Goal: Task Accomplishment & Management: Complete application form

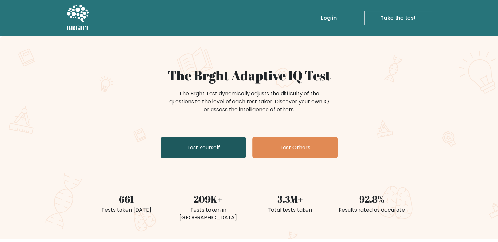
click at [207, 151] on link "Test Yourself" at bounding box center [203, 147] width 85 height 21
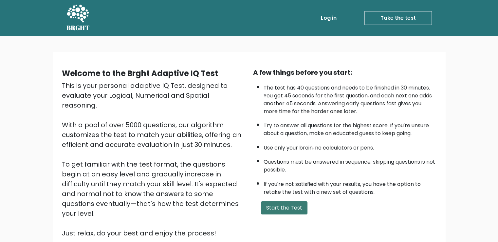
click at [273, 210] on button "Start the Test" at bounding box center [284, 207] width 46 height 13
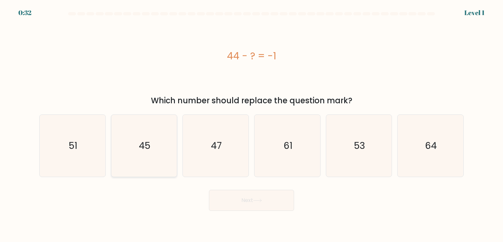
click at [154, 151] on icon "45" at bounding box center [144, 146] width 62 height 62
click at [251, 124] on input "b. 45" at bounding box center [251, 122] width 0 height 3
radio input "true"
click at [253, 199] on button "Next" at bounding box center [251, 200] width 85 height 21
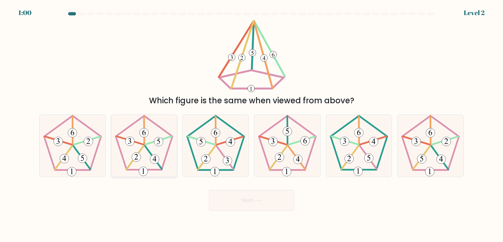
drag, startPoint x: 131, startPoint y: 147, endPoint x: 149, endPoint y: 161, distance: 23.6
click at [149, 161] on icon at bounding box center [144, 146] width 62 height 62
click at [251, 124] on input "b." at bounding box center [251, 122] width 0 height 3
radio input "true"
click at [149, 161] on icon at bounding box center [144, 145] width 61 height 61
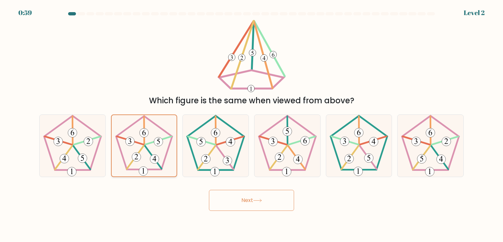
click at [251, 124] on input "b." at bounding box center [251, 122] width 0 height 3
click at [229, 194] on button "Next" at bounding box center [251, 200] width 85 height 21
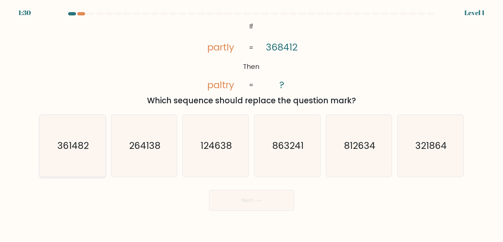
click at [97, 155] on icon "361482" at bounding box center [73, 146] width 62 height 62
click at [251, 124] on input "a. 361482" at bounding box center [251, 122] width 0 height 3
radio input "true"
click at [230, 199] on button "Next" at bounding box center [251, 200] width 85 height 21
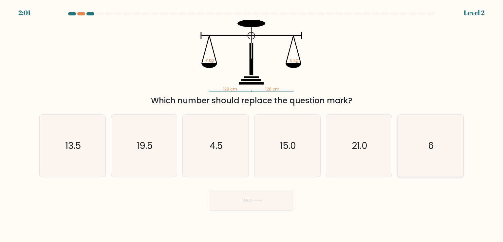
click at [418, 156] on icon "6" at bounding box center [430, 146] width 62 height 62
click at [252, 124] on input "f. 6" at bounding box center [251, 122] width 0 height 3
radio input "true"
click at [231, 202] on button "Next" at bounding box center [251, 200] width 85 height 21
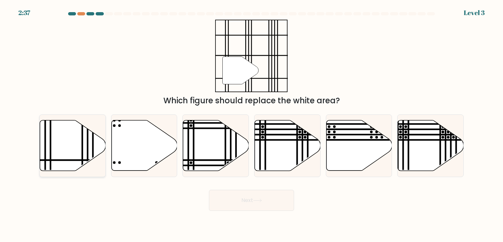
click at [97, 143] on icon at bounding box center [73, 145] width 66 height 50
click at [251, 124] on input "a." at bounding box center [251, 122] width 0 height 3
radio input "true"
click at [223, 207] on button "Next" at bounding box center [251, 200] width 85 height 21
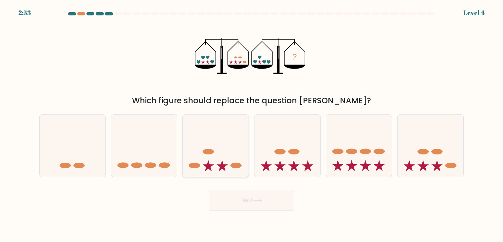
click at [233, 155] on icon at bounding box center [216, 145] width 66 height 54
click at [251, 124] on input "c." at bounding box center [251, 122] width 0 height 3
radio input "true"
click at [236, 192] on button "Next" at bounding box center [251, 200] width 85 height 21
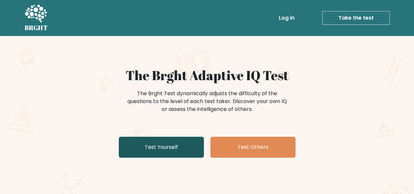
click at [160, 145] on link "Test Yourself" at bounding box center [161, 147] width 85 height 21
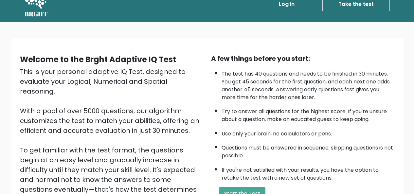
scroll to position [33, 0]
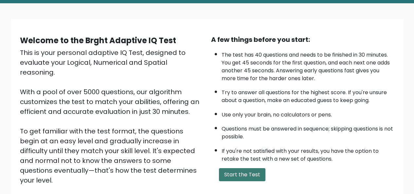
click at [251, 178] on button "Start the Test" at bounding box center [242, 174] width 46 height 13
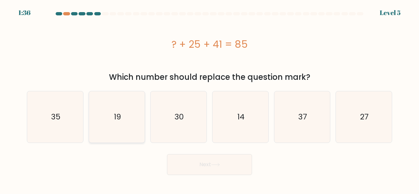
click at [118, 111] on icon "19" at bounding box center [116, 116] width 51 height 51
click at [209, 99] on input "b. 19" at bounding box center [209, 98] width 0 height 2
radio input "true"
click at [224, 166] on button "Next" at bounding box center [209, 164] width 85 height 21
click at [208, 168] on button "Next" at bounding box center [209, 164] width 85 height 21
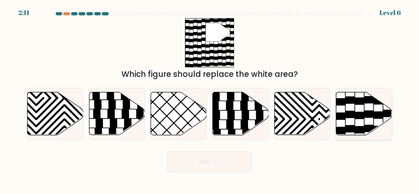
click at [364, 112] on icon at bounding box center [364, 137] width 0 height 108
click at [210, 99] on input "f." at bounding box center [209, 98] width 0 height 2
radio input "true"
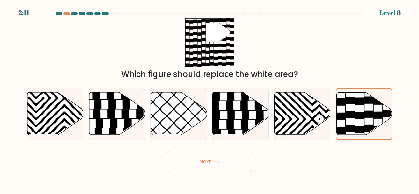
click at [203, 162] on button "Next" at bounding box center [209, 161] width 85 height 21
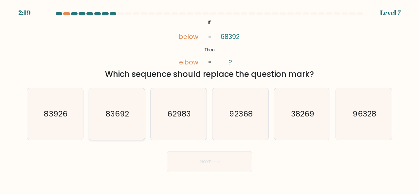
click at [114, 110] on text "83692" at bounding box center [117, 113] width 23 height 11
click at [209, 99] on input "b. 83692" at bounding box center [209, 98] width 0 height 2
radio input "true"
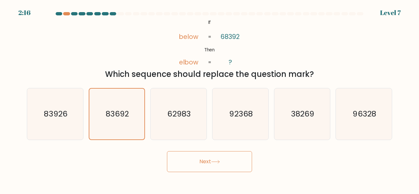
click at [206, 172] on body "2:16 Level 7 If" at bounding box center [209, 97] width 419 height 194
click at [207, 163] on button "Next" at bounding box center [209, 161] width 85 height 21
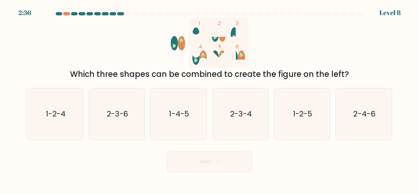
drag, startPoint x: 188, startPoint y: 116, endPoint x: 208, endPoint y: 139, distance: 30.4
click at [188, 116] on text "1-4-5" at bounding box center [179, 113] width 20 height 11
click at [209, 99] on input "c. 1-4-5" at bounding box center [209, 98] width 0 height 2
radio input "true"
click at [225, 160] on button "Next" at bounding box center [209, 161] width 85 height 21
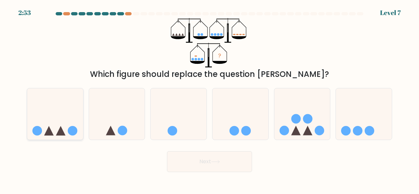
click at [59, 128] on icon at bounding box center [55, 114] width 56 height 46
click at [209, 99] on input "a." at bounding box center [209, 98] width 0 height 2
radio input "true"
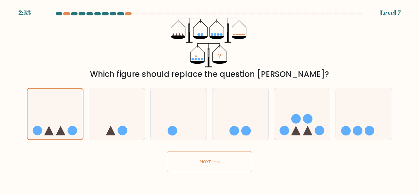
click at [202, 171] on button "Next" at bounding box center [209, 161] width 85 height 21
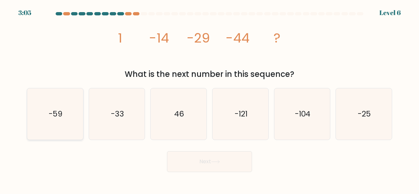
drag, startPoint x: 58, startPoint y: 110, endPoint x: 77, endPoint y: 115, distance: 19.3
click at [60, 110] on text "-59" at bounding box center [56, 113] width 14 height 11
click at [209, 99] on input "a. -59" at bounding box center [209, 98] width 0 height 2
radio input "true"
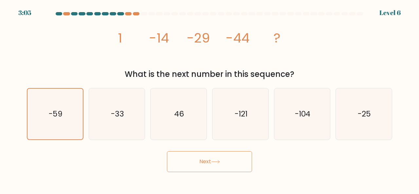
click at [217, 171] on button "Next" at bounding box center [209, 161] width 85 height 21
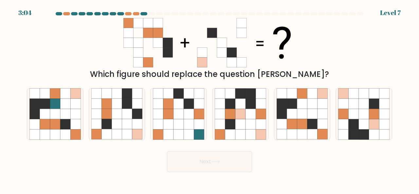
click at [218, 168] on button "Next" at bounding box center [209, 161] width 85 height 21
click at [288, 170] on div "Next" at bounding box center [209, 160] width 373 height 24
click at [375, 118] on icon at bounding box center [374, 114] width 10 height 10
click at [210, 99] on input "f." at bounding box center [209, 98] width 0 height 2
radio input "true"
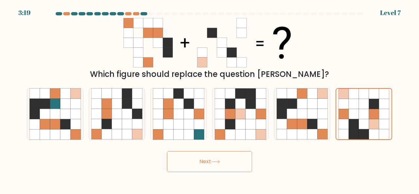
click at [209, 152] on button "Next" at bounding box center [209, 161] width 85 height 21
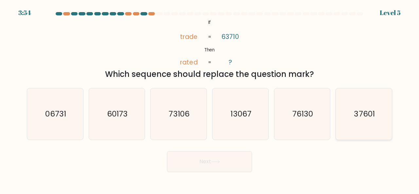
drag, startPoint x: 358, startPoint y: 112, endPoint x: 348, endPoint y: 112, distance: 10.5
click at [358, 112] on text "37601" at bounding box center [364, 113] width 21 height 11
click at [210, 99] on input "f. 37601" at bounding box center [209, 98] width 0 height 2
radio input "true"
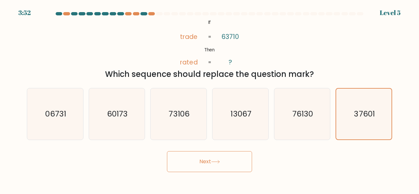
click at [205, 161] on button "Next" at bounding box center [209, 161] width 85 height 21
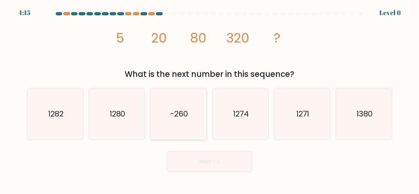
click at [127, 108] on icon "1280" at bounding box center [116, 113] width 51 height 51
click at [209, 99] on input "b. 1280" at bounding box center [209, 98] width 0 height 2
radio input "true"
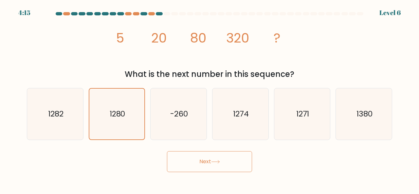
click at [217, 168] on button "Next" at bounding box center [209, 161] width 85 height 21
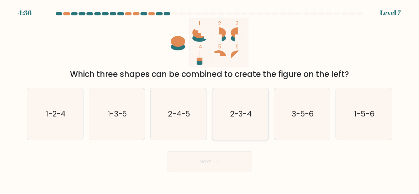
click at [242, 106] on icon "2-3-4" at bounding box center [240, 113] width 51 height 51
click at [210, 99] on input "d. 2-3-4" at bounding box center [209, 98] width 0 height 2
radio input "true"
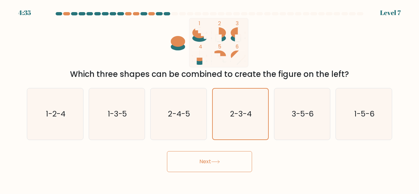
click at [227, 159] on button "Next" at bounding box center [209, 161] width 85 height 21
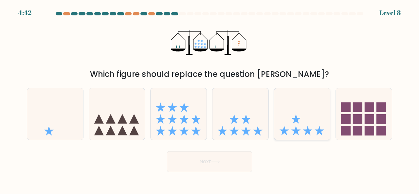
click at [310, 129] on icon at bounding box center [302, 114] width 56 height 46
click at [210, 99] on input "e." at bounding box center [209, 98] width 0 height 2
radio input "true"
click at [228, 160] on button "Next" at bounding box center [209, 161] width 85 height 21
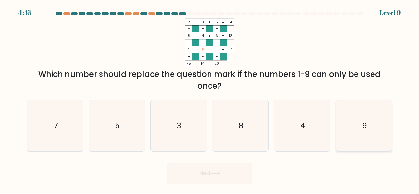
click at [371, 124] on icon "9" at bounding box center [363, 125] width 51 height 51
click at [210, 99] on input "f. 9" at bounding box center [209, 98] width 0 height 2
radio input "true"
click at [220, 175] on icon at bounding box center [215, 174] width 9 height 4
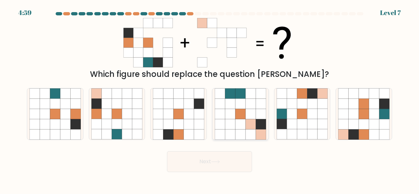
drag, startPoint x: 236, startPoint y: 117, endPoint x: 245, endPoint y: 124, distance: 11.0
click at [236, 117] on icon at bounding box center [240, 114] width 10 height 10
click at [210, 99] on input "d." at bounding box center [209, 98] width 0 height 2
radio input "true"
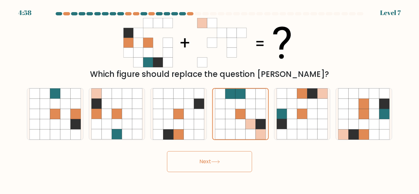
click at [230, 172] on button "Next" at bounding box center [209, 161] width 85 height 21
click at [230, 168] on button "Next" at bounding box center [209, 161] width 85 height 21
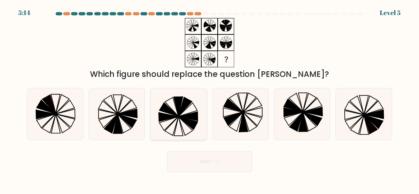
click at [179, 115] on icon at bounding box center [185, 106] width 13 height 19
click at [209, 99] on input "c." at bounding box center [209, 98] width 0 height 2
radio input "true"
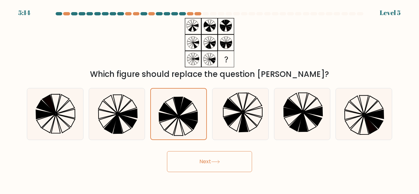
click at [209, 162] on button "Next" at bounding box center [209, 161] width 85 height 21
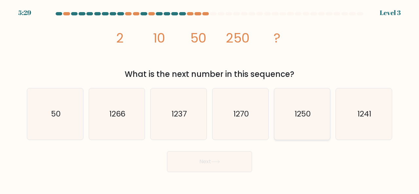
click at [316, 112] on icon "1250" at bounding box center [302, 113] width 51 height 51
click at [210, 99] on input "e. 1250" at bounding box center [209, 98] width 0 height 2
radio input "true"
click at [234, 160] on button "Next" at bounding box center [209, 161] width 85 height 21
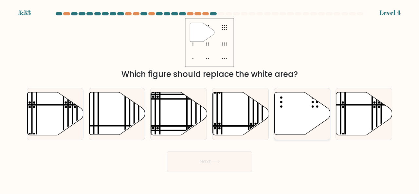
drag, startPoint x: 300, startPoint y: 117, endPoint x: 269, endPoint y: 133, distance: 35.4
click at [300, 117] on icon at bounding box center [302, 113] width 56 height 43
click at [210, 99] on input "e." at bounding box center [209, 98] width 0 height 2
radio input "true"
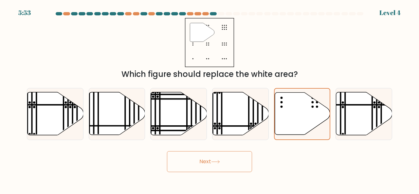
click at [211, 159] on button "Next" at bounding box center [209, 161] width 85 height 21
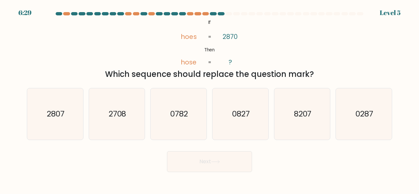
click at [62, 113] on text "2807" at bounding box center [56, 113] width 18 height 11
click at [209, 99] on input "a. 2807" at bounding box center [209, 98] width 0 height 2
radio input "true"
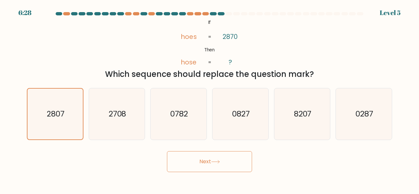
click at [204, 164] on button "Next" at bounding box center [209, 161] width 85 height 21
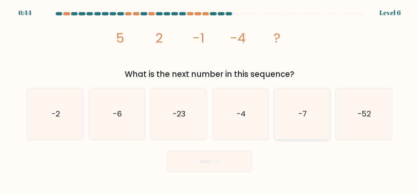
click at [309, 110] on icon "-7" at bounding box center [302, 113] width 51 height 51
click at [210, 99] on input "e. -7" at bounding box center [209, 98] width 0 height 2
radio input "true"
click at [243, 157] on button "Next" at bounding box center [209, 161] width 85 height 21
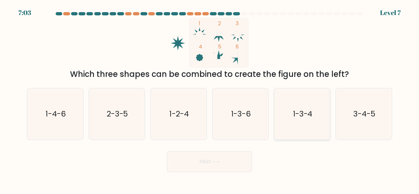
click at [304, 117] on text "1-3-4" at bounding box center [303, 113] width 20 height 11
click at [210, 99] on input "e. 1-3-4" at bounding box center [209, 98] width 0 height 2
radio input "true"
click at [227, 166] on button "Next" at bounding box center [209, 161] width 85 height 21
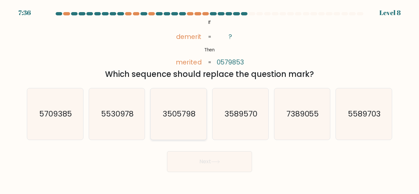
click at [193, 113] on text "3505798" at bounding box center [179, 113] width 33 height 11
click at [209, 99] on input "c. 3505798" at bounding box center [209, 98] width 0 height 2
radio input "true"
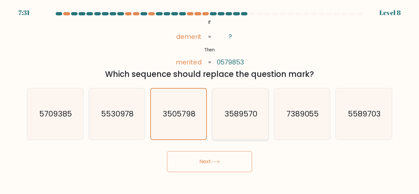
click at [237, 115] on text "3589570" at bounding box center [241, 113] width 33 height 11
click at [210, 99] on input "d. 3589570" at bounding box center [209, 98] width 0 height 2
radio input "true"
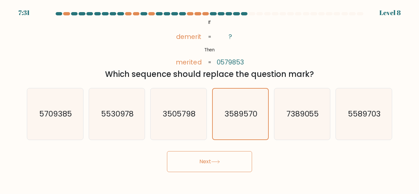
click at [229, 157] on button "Next" at bounding box center [209, 161] width 85 height 21
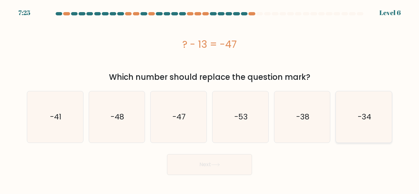
click at [363, 121] on text "-34" at bounding box center [364, 117] width 13 height 11
click at [210, 99] on input "f. -34" at bounding box center [209, 98] width 0 height 2
radio input "true"
click at [220, 169] on button "Next" at bounding box center [209, 164] width 85 height 21
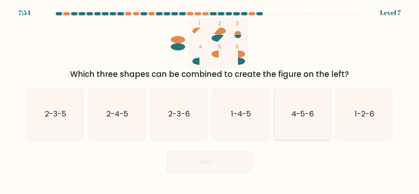
click at [317, 113] on icon "4-5-6" at bounding box center [302, 113] width 51 height 51
click at [210, 99] on input "e. 4-5-6" at bounding box center [209, 98] width 0 height 2
radio input "true"
click at [236, 151] on button "Next" at bounding box center [209, 161] width 85 height 21
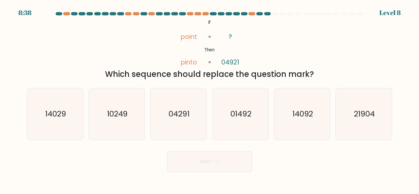
click at [274, 159] on div "Next" at bounding box center [209, 160] width 373 height 24
click at [243, 118] on text "01492" at bounding box center [240, 113] width 21 height 11
click at [210, 99] on input "d. 01492" at bounding box center [209, 98] width 0 height 2
radio input "true"
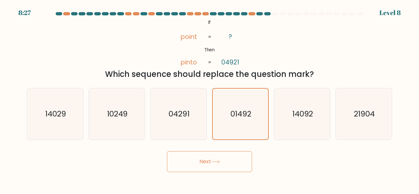
click at [228, 163] on button "Next" at bounding box center [209, 161] width 85 height 21
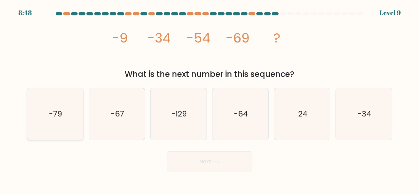
click at [60, 114] on text "-79" at bounding box center [55, 113] width 13 height 11
click at [219, 161] on icon at bounding box center [215, 161] width 8 height 3
click at [54, 109] on text "-79" at bounding box center [55, 113] width 13 height 11
click at [209, 99] on input "a. -79" at bounding box center [209, 98] width 0 height 2
radio input "true"
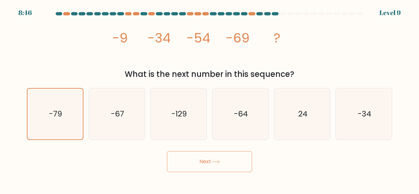
click at [231, 162] on button "Next" at bounding box center [209, 161] width 85 height 21
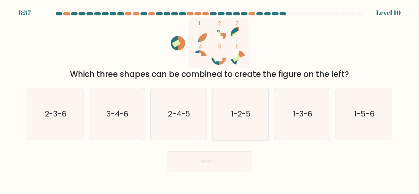
click at [246, 115] on text "1-2-5" at bounding box center [240, 113] width 19 height 11
click at [210, 99] on input "d. 1-2-5" at bounding box center [209, 98] width 0 height 2
radio input "true"
click at [225, 163] on button "Next" at bounding box center [209, 161] width 85 height 21
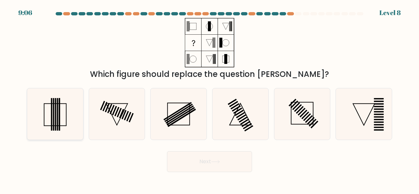
click at [36, 106] on icon at bounding box center [54, 113] width 51 height 51
click at [209, 99] on input "a." at bounding box center [209, 98] width 0 height 2
radio input "true"
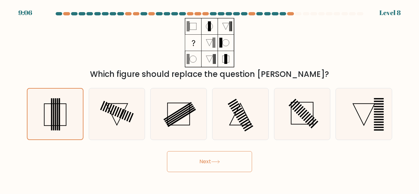
click at [209, 164] on button "Next" at bounding box center [209, 161] width 85 height 21
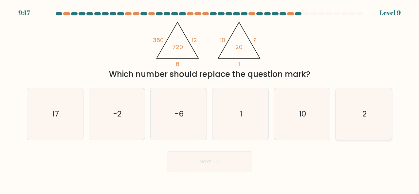
click at [371, 112] on icon "2" at bounding box center [363, 113] width 51 height 51
click at [210, 99] on input "f. 2" at bounding box center [209, 98] width 0 height 2
radio input "true"
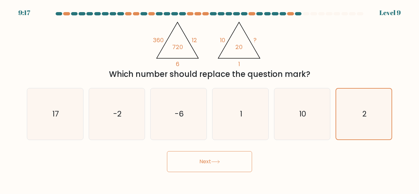
click at [230, 162] on button "Next" at bounding box center [209, 161] width 85 height 21
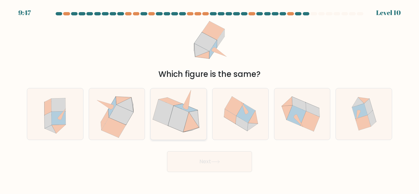
click at [182, 118] on icon at bounding box center [178, 119] width 21 height 26
click at [209, 99] on input "c." at bounding box center [209, 98] width 0 height 2
radio input "true"
click at [211, 156] on button "Next" at bounding box center [209, 161] width 85 height 21
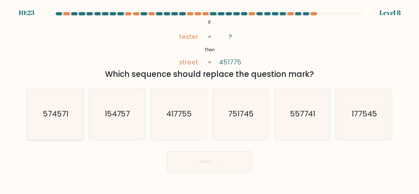
click at [52, 120] on icon "574571" at bounding box center [54, 113] width 51 height 51
click at [209, 99] on input "a. 574571" at bounding box center [209, 98] width 0 height 2
radio input "true"
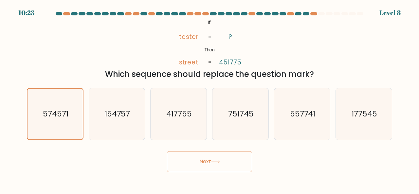
click at [205, 161] on button "Next" at bounding box center [209, 161] width 85 height 21
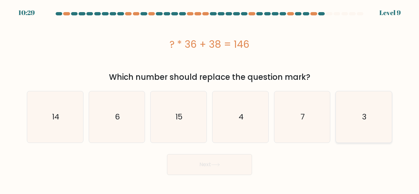
drag, startPoint x: 382, startPoint y: 114, endPoint x: 366, endPoint y: 117, distance: 16.0
click at [379, 115] on icon "3" at bounding box center [363, 116] width 51 height 51
click at [210, 99] on input "f. 3" at bounding box center [209, 98] width 0 height 2
radio input "true"
click at [230, 173] on button "Next" at bounding box center [209, 164] width 85 height 21
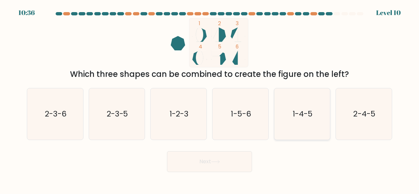
drag, startPoint x: 299, startPoint y: 124, endPoint x: 242, endPoint y: 152, distance: 63.7
click at [298, 124] on icon "1-4-5" at bounding box center [302, 113] width 51 height 51
click at [210, 99] on input "e. 1-4-5" at bounding box center [209, 98] width 0 height 2
radio input "true"
click at [228, 159] on button "Next" at bounding box center [209, 161] width 85 height 21
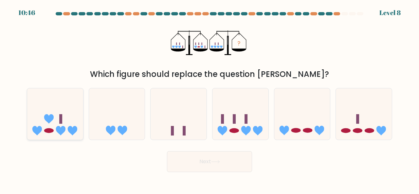
click at [67, 125] on icon at bounding box center [55, 114] width 56 height 46
click at [209, 99] on input "a." at bounding box center [209, 98] width 0 height 2
radio input "true"
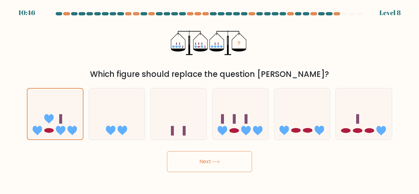
click at [201, 156] on button "Next" at bounding box center [209, 161] width 85 height 21
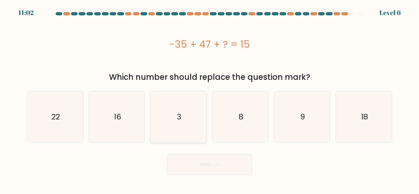
click at [171, 127] on icon "3" at bounding box center [178, 116] width 51 height 51
click at [209, 99] on input "c. 3" at bounding box center [209, 98] width 0 height 2
radio input "true"
click at [215, 171] on button "Next" at bounding box center [209, 164] width 85 height 21
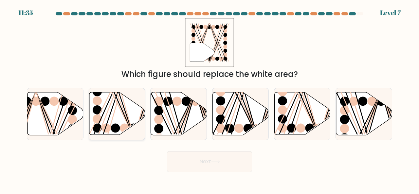
click at [107, 117] on icon at bounding box center [117, 113] width 56 height 43
click at [209, 99] on input "b." at bounding box center [209, 98] width 0 height 2
radio input "true"
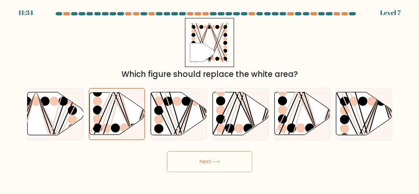
click at [208, 163] on button "Next" at bounding box center [209, 161] width 85 height 21
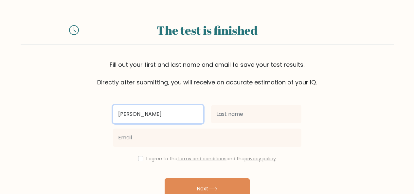
click at [193, 121] on input "[PERSON_NAME]" at bounding box center [158, 114] width 90 height 18
type input "[PERSON_NAME]"
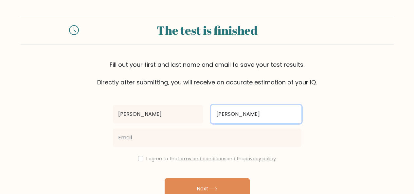
type input "[PERSON_NAME]"
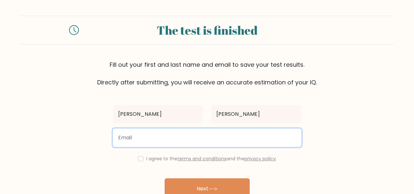
click at [176, 134] on input "email" at bounding box center [207, 138] width 189 height 18
type input "[EMAIL_ADDRESS][DOMAIN_NAME]"
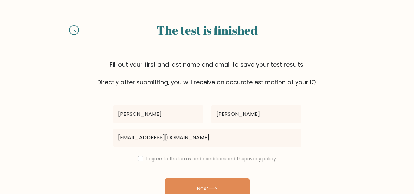
click at [73, 141] on form "The test is finished Fill out your first and last name and email to save your t…" at bounding box center [207, 115] width 414 height 198
click at [140, 158] on input "checkbox" at bounding box center [140, 158] width 5 height 5
checkbox input "true"
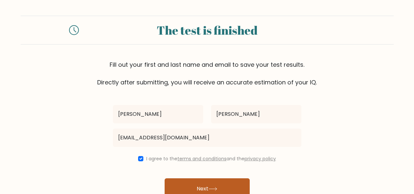
click at [205, 186] on button "Next" at bounding box center [207, 188] width 85 height 21
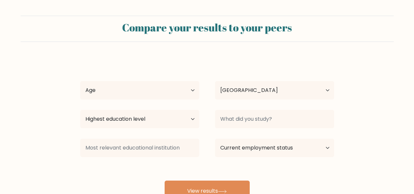
select select "PH"
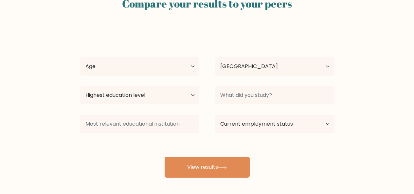
scroll to position [21, 0]
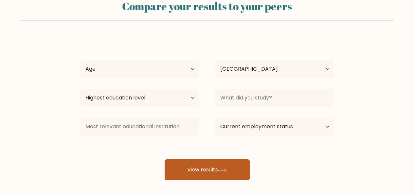
click at [210, 172] on button "View results" at bounding box center [207, 169] width 85 height 21
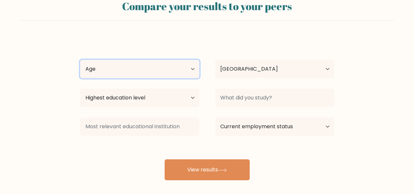
click at [159, 66] on select "Age Under [DEMOGRAPHIC_DATA] [DEMOGRAPHIC_DATA] [DEMOGRAPHIC_DATA] [DEMOGRAPHIC…" at bounding box center [139, 69] width 119 height 18
select select "25_34"
click at [80, 60] on select "Age Under [DEMOGRAPHIC_DATA] [DEMOGRAPHIC_DATA] [DEMOGRAPHIC_DATA] [DEMOGRAPHIC…" at bounding box center [139, 69] width 119 height 18
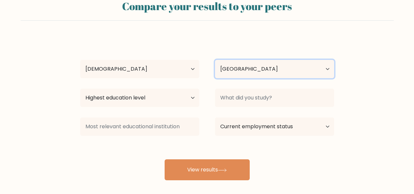
click at [247, 70] on select "Country [GEOGRAPHIC_DATA] [GEOGRAPHIC_DATA] [GEOGRAPHIC_DATA] [US_STATE] [GEOGR…" at bounding box center [274, 69] width 119 height 18
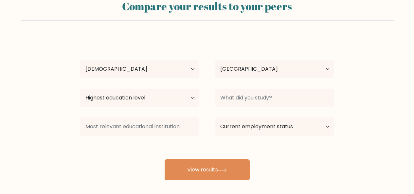
click at [76, 63] on div "Age Under [DEMOGRAPHIC_DATA] [DEMOGRAPHIC_DATA] [DEMOGRAPHIC_DATA] [DEMOGRAPHIC…" at bounding box center [139, 69] width 135 height 24
click at [135, 95] on select "Highest education level No schooling Primary Lower Secondary Upper Secondary Oc…" at bounding box center [139, 98] width 119 height 18
select select "bachelors_degree"
click at [80, 89] on select "Highest education level No schooling Primary Lower Secondary Upper Secondary Oc…" at bounding box center [139, 98] width 119 height 18
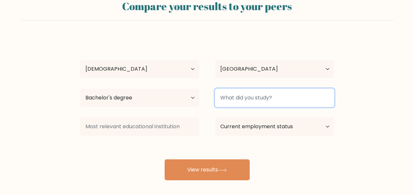
click at [267, 94] on input at bounding box center [274, 98] width 119 height 18
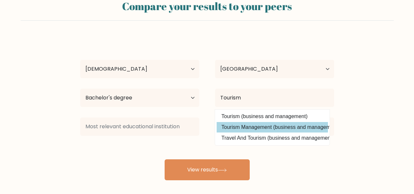
click at [262, 126] on option "Tourism Management (business and management)" at bounding box center [272, 127] width 111 height 10
type input "Tourism Management"
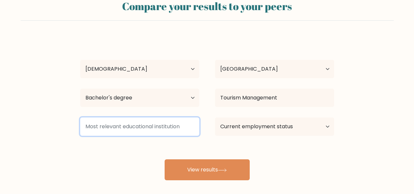
click at [151, 129] on input at bounding box center [139, 126] width 119 height 18
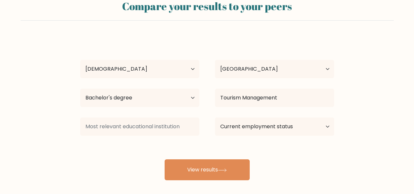
click at [109, 154] on div "[PERSON_NAME] Age Under [DEMOGRAPHIC_DATA] [DEMOGRAPHIC_DATA] [DEMOGRAPHIC_DATA…" at bounding box center [207, 108] width 262 height 144
click at [254, 130] on select "Current employment status Employed Student Retired Other / prefer not to answer" at bounding box center [274, 126] width 119 height 18
select select "employed"
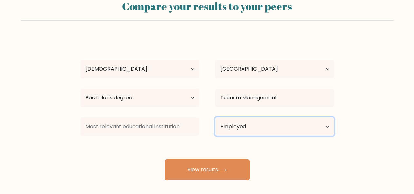
click at [215, 117] on select "Current employment status Employed Student Retired Other / prefer not to answer" at bounding box center [274, 126] width 119 height 18
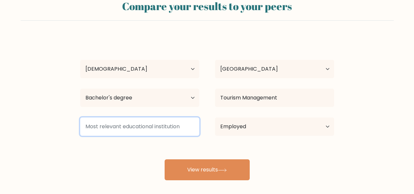
click at [153, 127] on input at bounding box center [139, 126] width 119 height 18
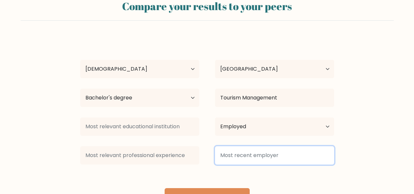
click at [261, 154] on input at bounding box center [274, 155] width 119 height 18
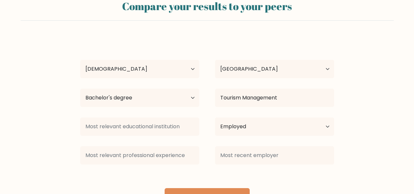
click at [246, 176] on div "[PERSON_NAME] Age Under [DEMOGRAPHIC_DATA] [DEMOGRAPHIC_DATA] [DEMOGRAPHIC_DATA…" at bounding box center [207, 122] width 262 height 173
click at [233, 187] on div "[PERSON_NAME] Age Under [DEMOGRAPHIC_DATA] [DEMOGRAPHIC_DATA] [DEMOGRAPHIC_DATA…" at bounding box center [207, 122] width 262 height 173
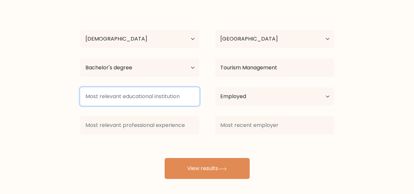
scroll to position [54, 0]
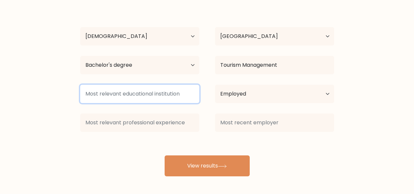
drag, startPoint x: 81, startPoint y: 93, endPoint x: 163, endPoint y: 97, distance: 81.6
click at [165, 95] on input at bounding box center [139, 94] width 119 height 18
click at [125, 92] on input at bounding box center [139, 94] width 119 height 18
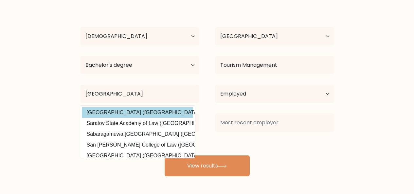
click at [125, 116] on option "University of St. La Salle (Philippines)" at bounding box center [137, 112] width 111 height 10
type input "[GEOGRAPHIC_DATA]"
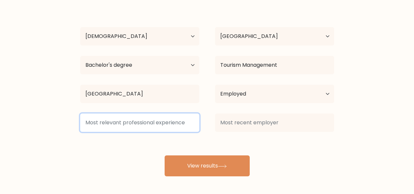
click at [151, 121] on input at bounding box center [139, 123] width 119 height 18
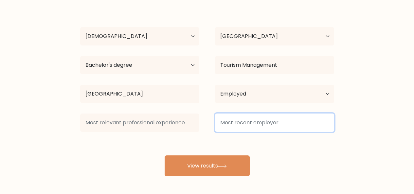
click at [256, 125] on input at bounding box center [274, 123] width 119 height 18
type input "d"
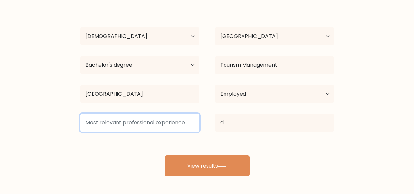
click at [170, 118] on input at bounding box center [139, 123] width 119 height 18
type input "d"
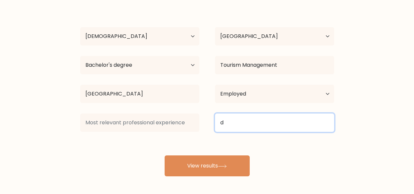
click at [245, 123] on input "d" at bounding box center [274, 123] width 119 height 18
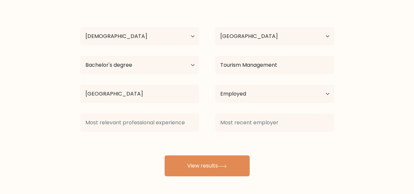
click at [379, 115] on form "Compare your results to your peers Rochelle Ann Cuadra Age Under 18 years old 1…" at bounding box center [207, 69] width 414 height 215
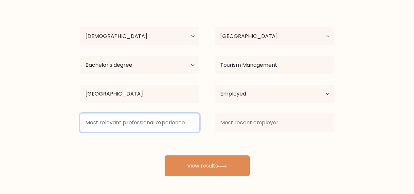
click at [139, 127] on input at bounding box center [139, 123] width 119 height 18
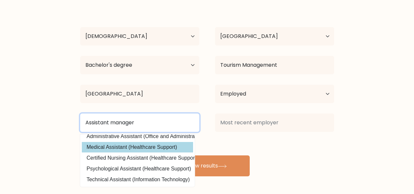
scroll to position [64, 0]
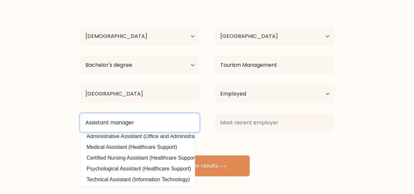
drag, startPoint x: 147, startPoint y: 118, endPoint x: 36, endPoint y: 113, distance: 110.7
click at [36, 113] on form "Compare your results to your peers Rochelle Ann Cuadra Age Under 18 years old 1…" at bounding box center [207, 69] width 414 height 215
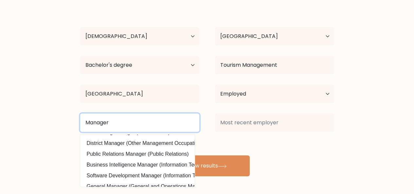
scroll to position [33, 0]
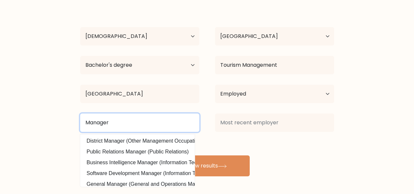
drag, startPoint x: 82, startPoint y: 116, endPoint x: 38, endPoint y: 114, distance: 44.2
click at [38, 114] on form "Compare your results to your peers Rochelle Ann Cuadra Age Under 18 years old 1…" at bounding box center [207, 69] width 414 height 215
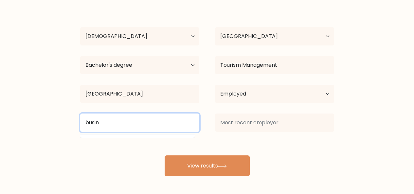
scroll to position [0, 0]
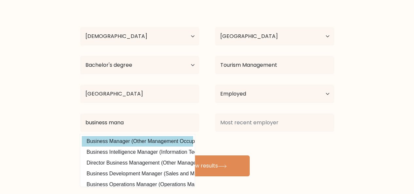
click at [110, 139] on option "Business Manager (Other Management Occupations)" at bounding box center [137, 141] width 111 height 10
type input "Business Manager"
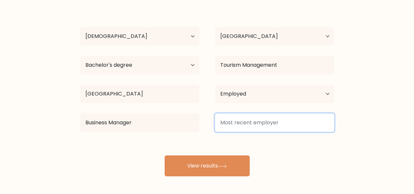
click at [287, 126] on input at bounding box center [274, 123] width 119 height 18
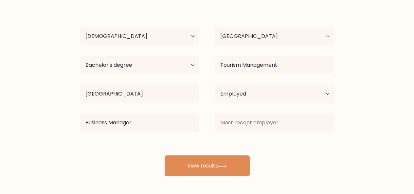
click at [281, 154] on div "Rochelle Ann Cuadra Age Under 18 years old 18-24 years old 25-34 years old 35-4…" at bounding box center [207, 90] width 262 height 173
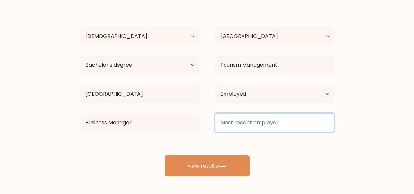
click at [260, 121] on input at bounding box center [274, 123] width 119 height 18
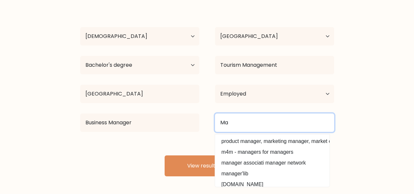
type input "M"
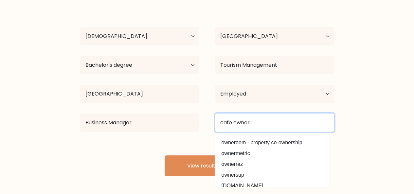
scroll to position [33, 0]
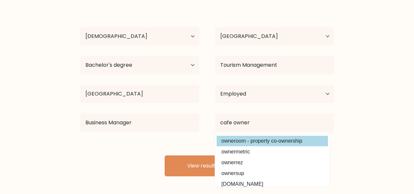
click at [265, 141] on option "owneroom - property co-ownership" at bounding box center [272, 141] width 111 height 10
type input "owneroom - property co-ownership"
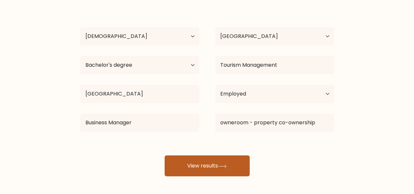
click at [215, 168] on button "View results" at bounding box center [207, 165] width 85 height 21
